Goal: Information Seeking & Learning: Learn about a topic

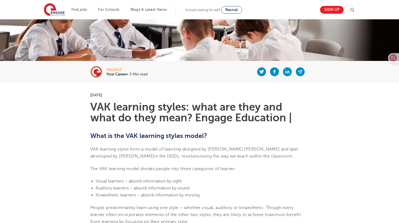
scroll to position [81, 0]
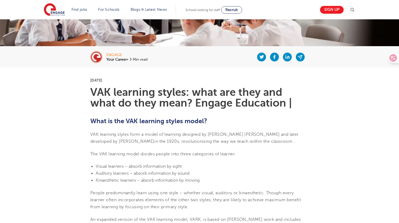
click at [125, 80] on p "[DATE]" at bounding box center [199, 80] width 218 height 4
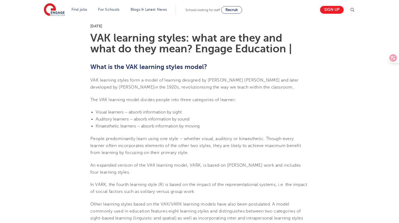
scroll to position [0, 0]
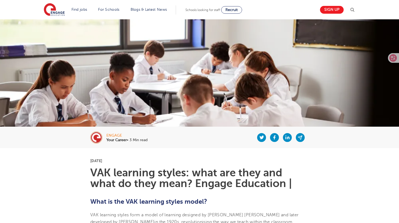
click at [117, 140] on b "Your Career" at bounding box center [116, 140] width 20 height 4
click at [58, 11] on img at bounding box center [54, 9] width 21 height 13
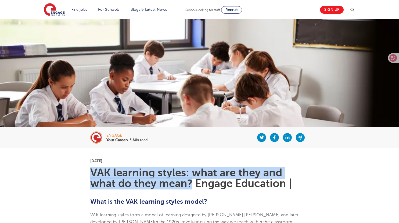
drag, startPoint x: 90, startPoint y: 171, endPoint x: 193, endPoint y: 187, distance: 103.9
click at [193, 187] on h1 "VAK learning styles: what are they and what do they mean? Engage Education |" at bounding box center [199, 178] width 218 height 21
copy h1 "VAK learning styles: what are they and what do they mean?"
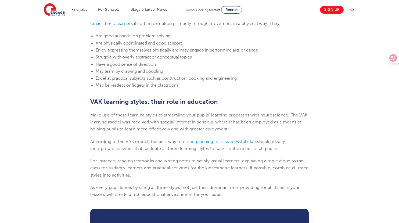
scroll to position [565, 0]
